Goal: Task Accomplishment & Management: Use online tool/utility

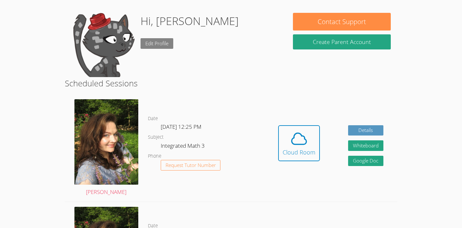
scroll to position [50, 0]
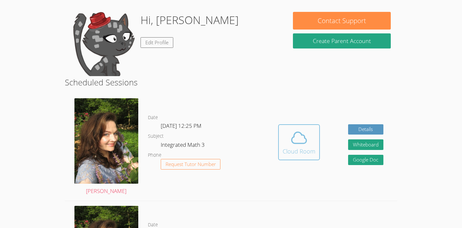
click at [297, 132] on icon at bounding box center [299, 137] width 15 height 11
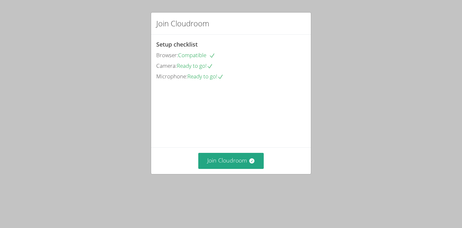
click at [237, 173] on div "Join Cloudroom" at bounding box center [231, 160] width 160 height 26
click at [236, 168] on button "Join Cloudroom" at bounding box center [231, 161] width 66 height 16
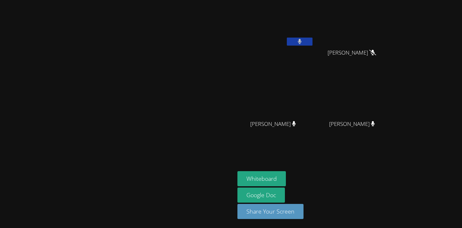
click at [312, 41] on button at bounding box center [300, 42] width 26 height 8
click at [303, 41] on icon at bounding box center [299, 41] width 7 height 5
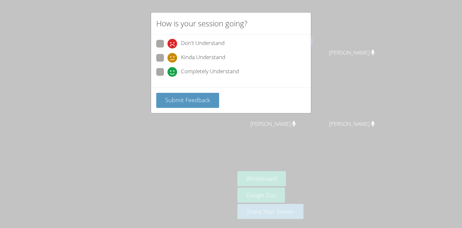
click at [208, 70] on span "Completely Understand" at bounding box center [210, 72] width 58 height 10
click at [173, 70] on input "Completely Understand" at bounding box center [169, 70] width 5 height 5
radio input "true"
click at [205, 98] on span "Submit Feedback" at bounding box center [187, 100] width 45 height 8
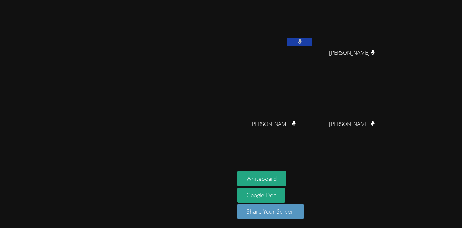
click at [301, 43] on icon at bounding box center [299, 41] width 4 height 5
click at [303, 43] on icon at bounding box center [299, 41] width 7 height 5
